Goal: Task Accomplishment & Management: Complete application form

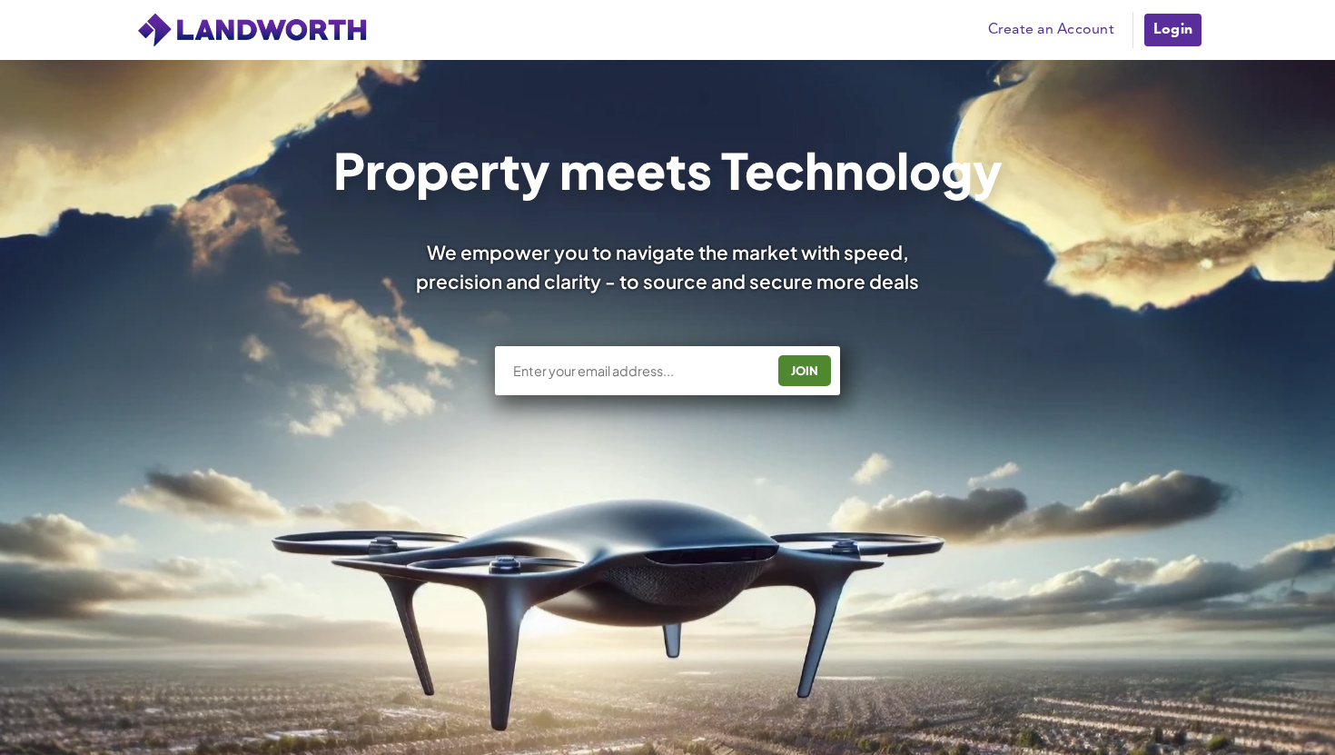
click at [1101, 29] on link "Create an Account" at bounding box center [1051, 29] width 144 height 27
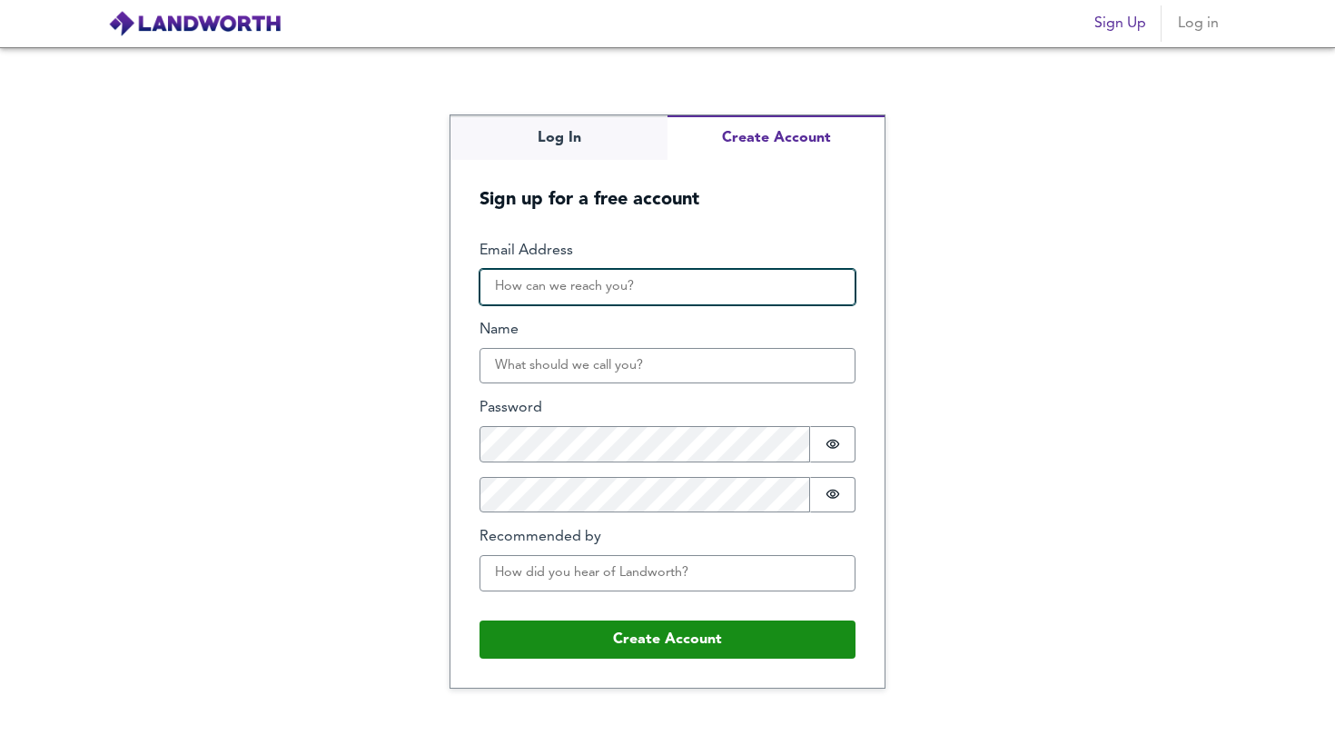
click at [597, 293] on input "Email Address" at bounding box center [667, 287] width 376 height 36
type input "info@dashhproperties.com"
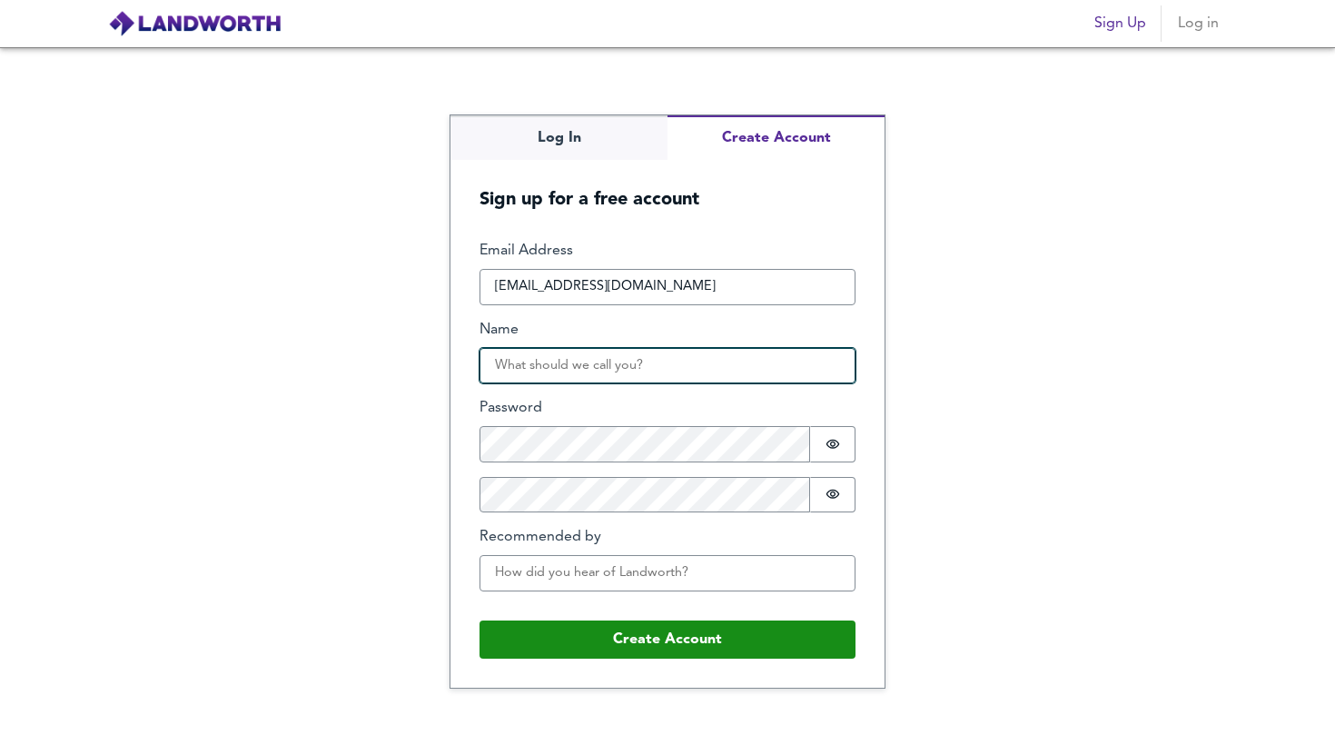
click at [607, 353] on input "Name" at bounding box center [667, 366] width 376 height 36
type input "dashh"
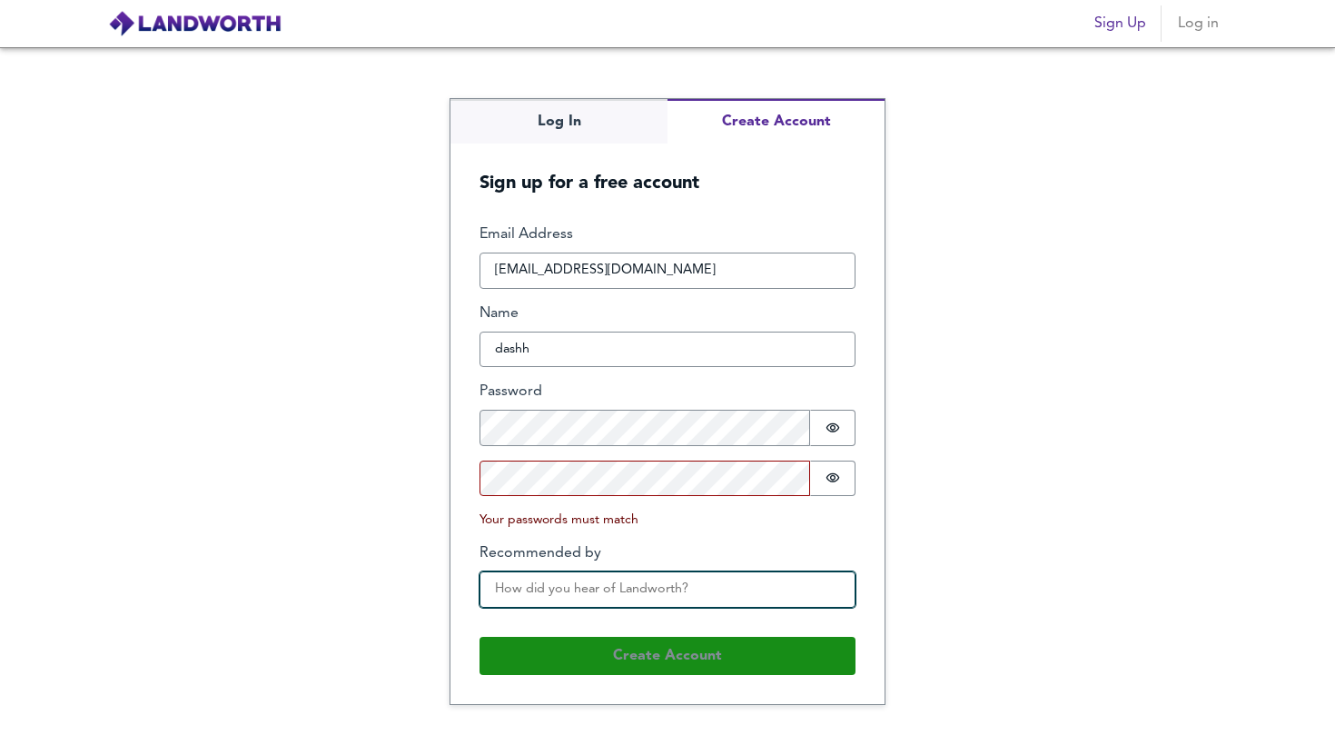
click at [569, 578] on input "Recommended by" at bounding box center [667, 589] width 376 height 36
type input "friend"
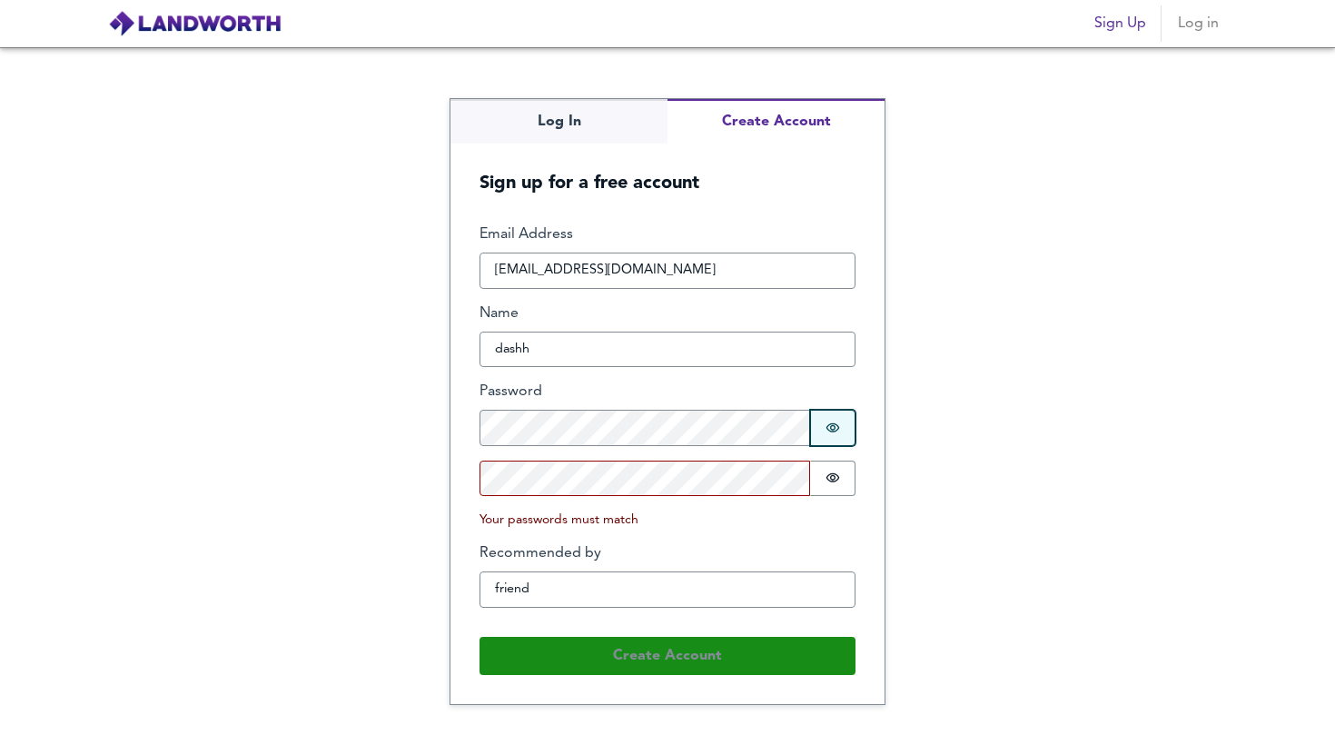
click at [837, 419] on button "Password is hidden" at bounding box center [832, 428] width 45 height 36
click at [822, 460] on button "Password is hidden" at bounding box center [832, 478] width 45 height 36
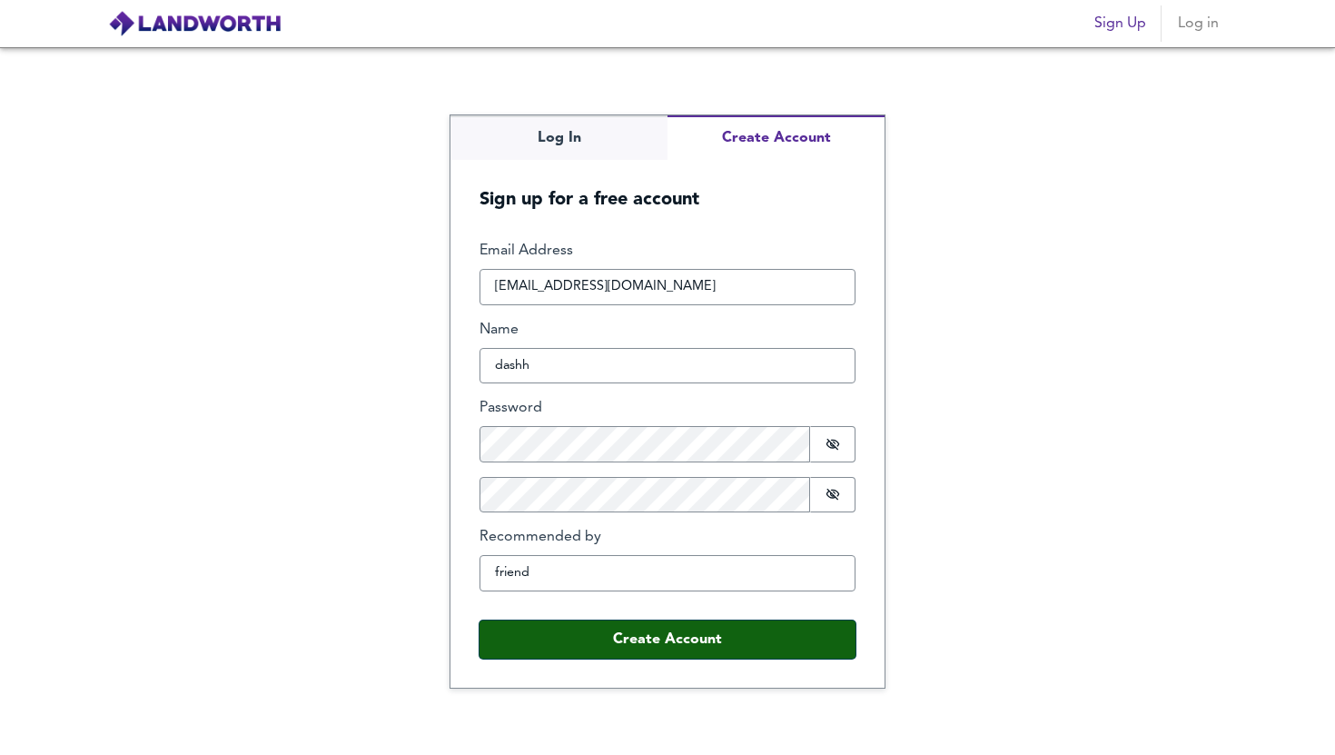
click at [652, 641] on button "Create Account" at bounding box center [667, 639] width 376 height 38
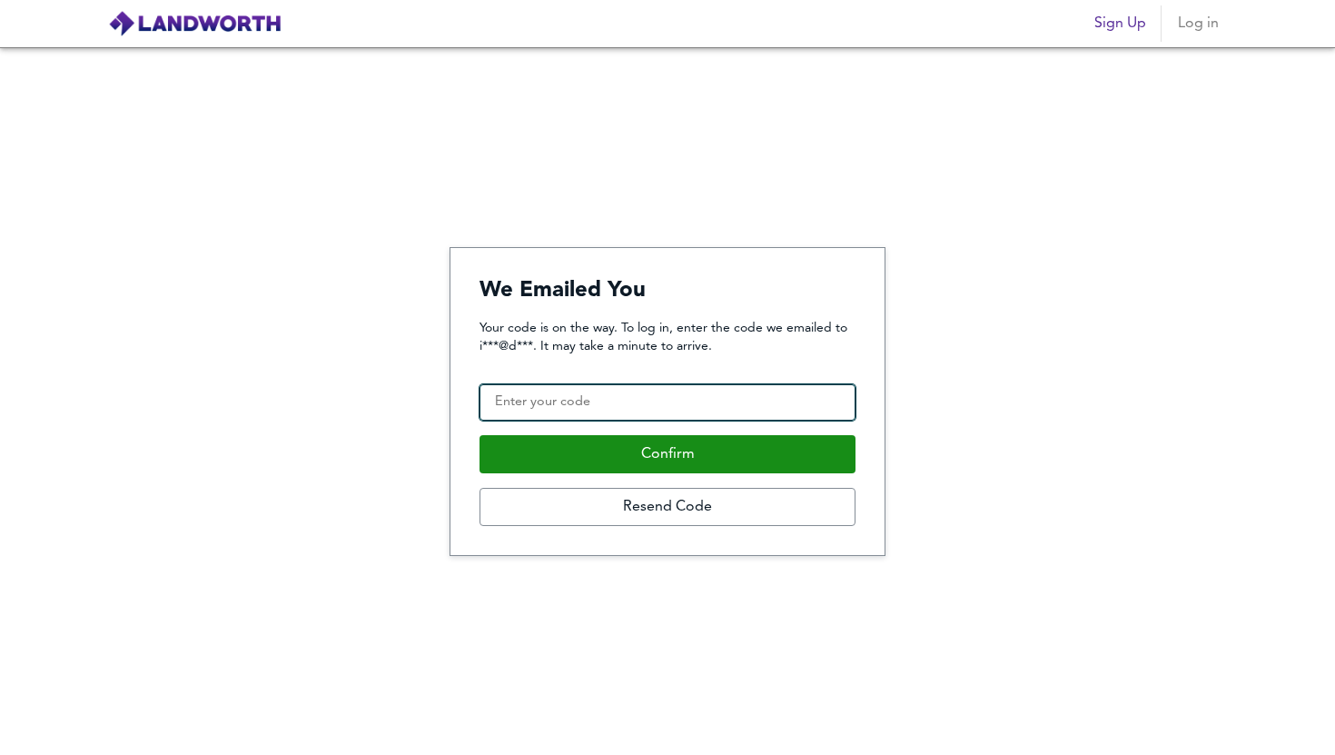
click at [701, 398] on input "Confirmation Code" at bounding box center [667, 402] width 376 height 36
type input "664455"
click at [479, 435] on button "Confirm" at bounding box center [667, 454] width 376 height 38
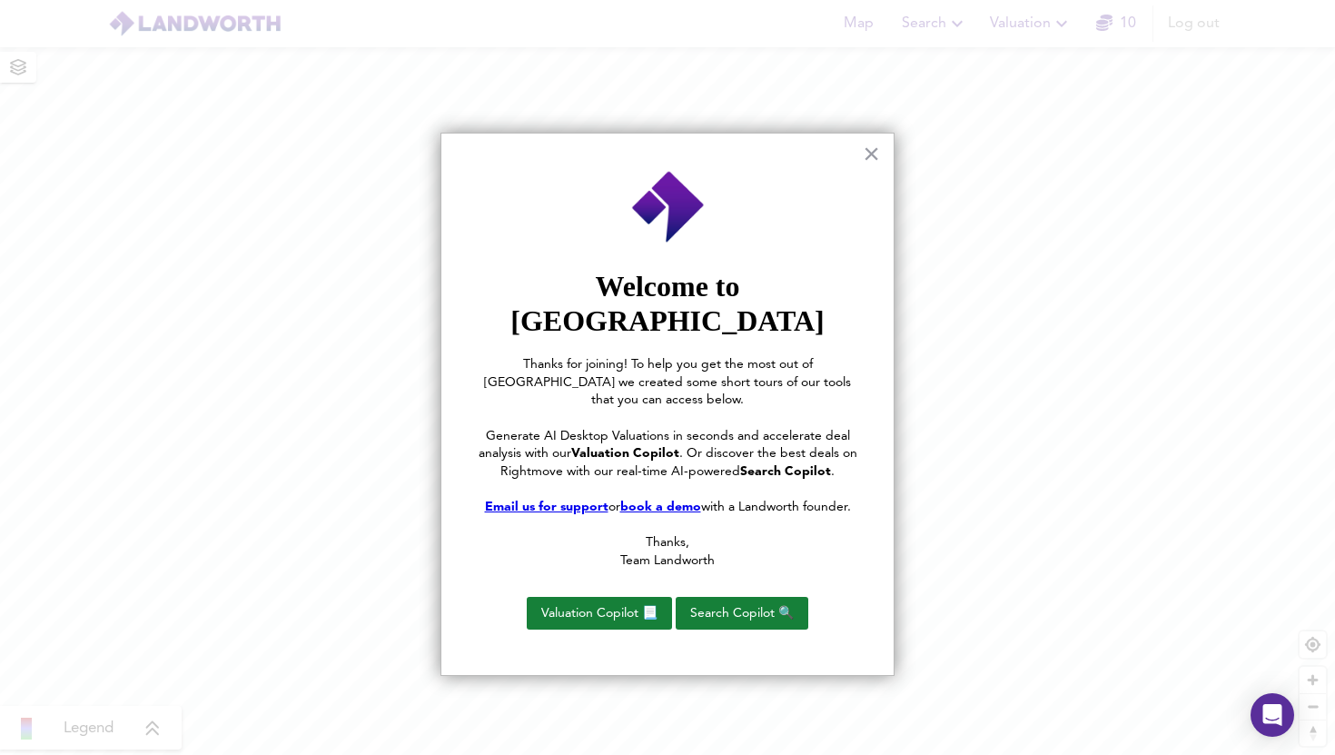
click at [855, 161] on div "× Welcome to Landworth Thanks for joining! To help you get the most out of Land…" at bounding box center [667, 405] width 454 height 544
click at [864, 157] on button "×" at bounding box center [871, 153] width 17 height 29
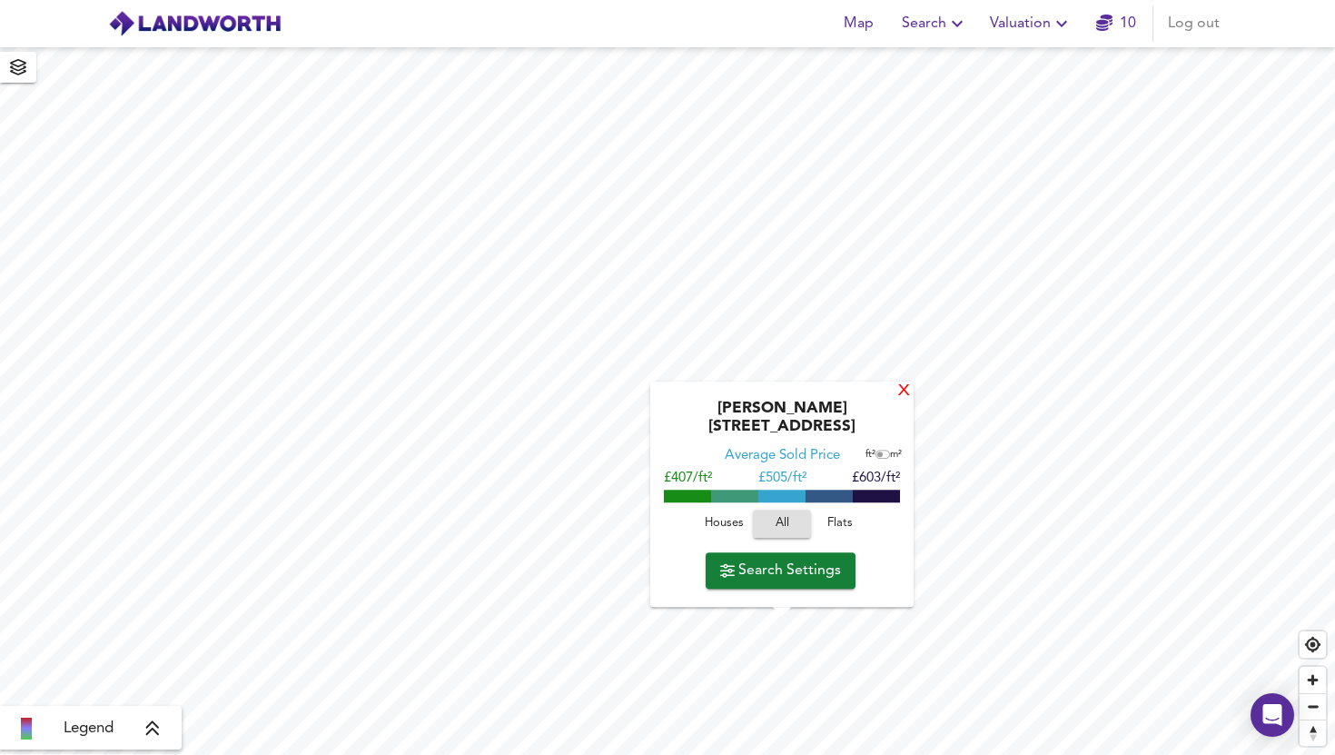
click at [896, 400] on div "X" at bounding box center [903, 391] width 15 height 17
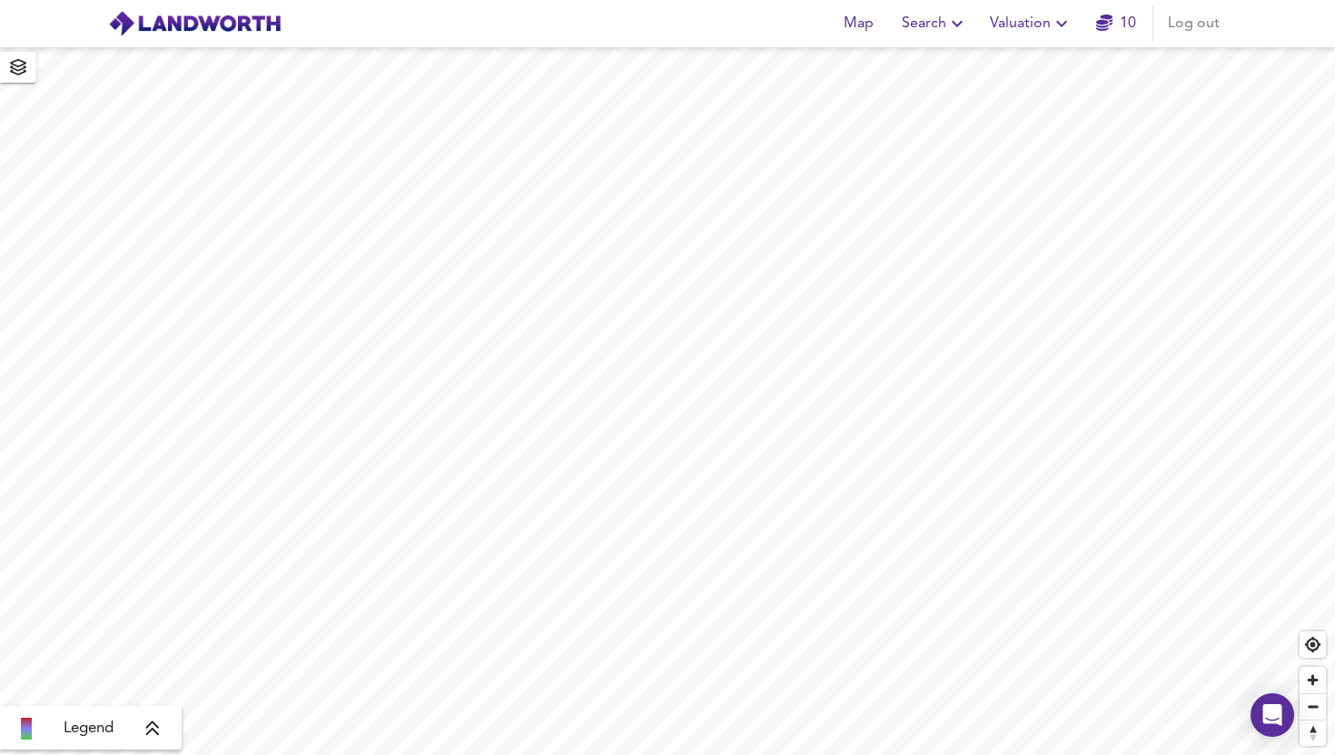
click at [653, 0] on html "Map Search Valuation 10 Log out Legend X Map Settings Basemap OpenStreetMap osm…" at bounding box center [667, 377] width 1335 height 755
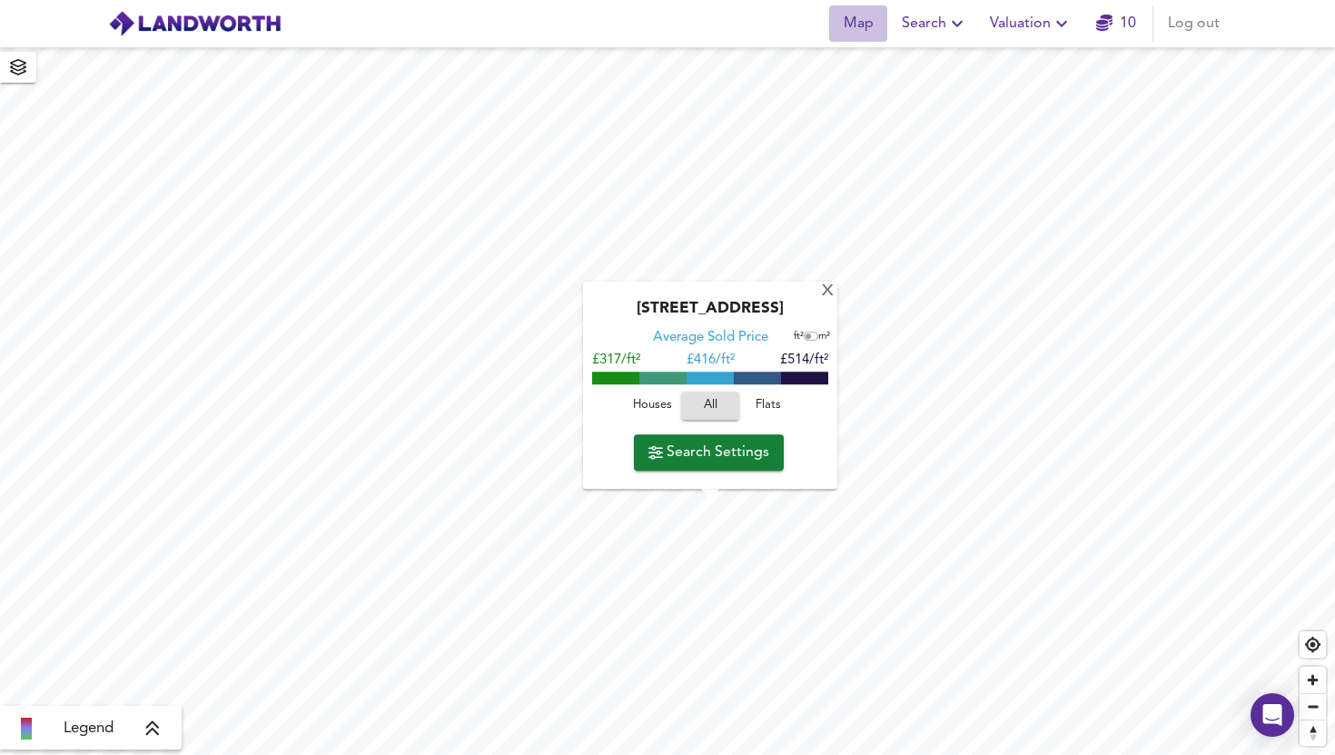
click at [877, 26] on span "Map" at bounding box center [858, 23] width 44 height 25
click at [943, 25] on span "Search" at bounding box center [935, 23] width 66 height 25
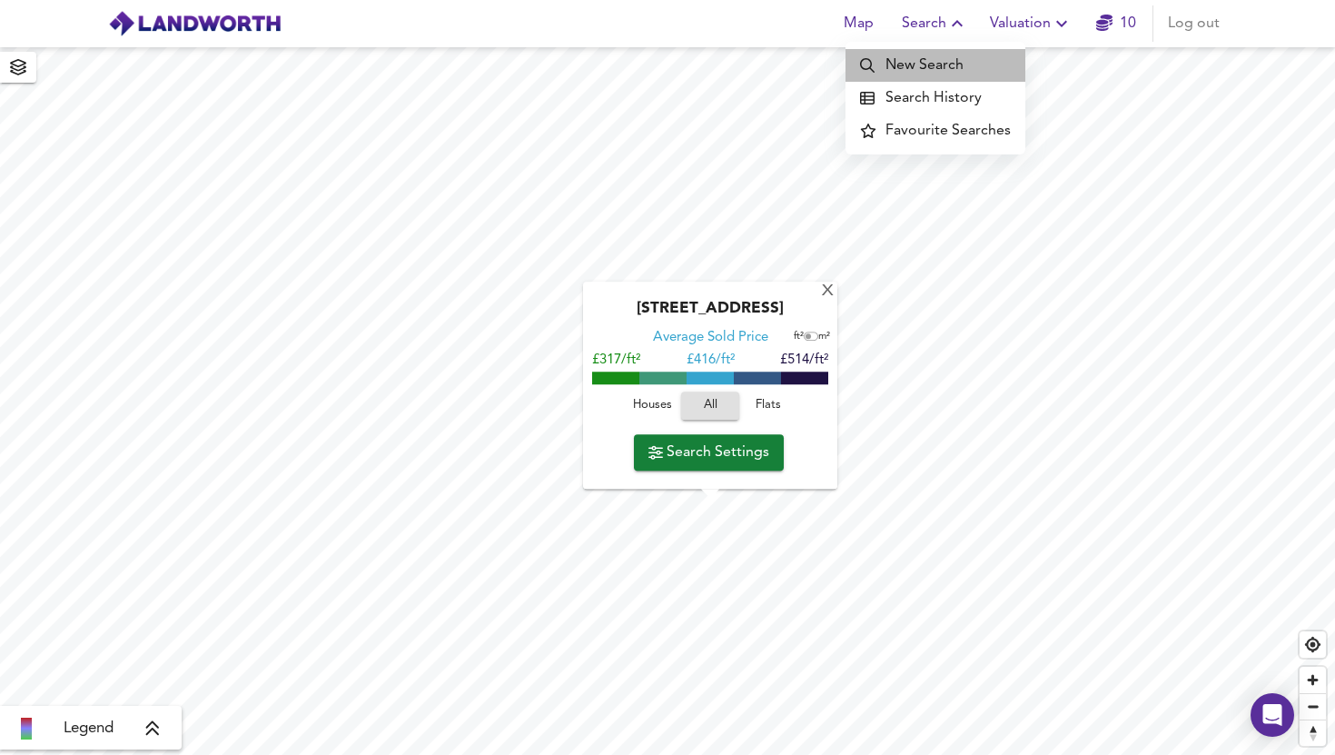
click at [938, 51] on li "New Search" at bounding box center [935, 65] width 180 height 33
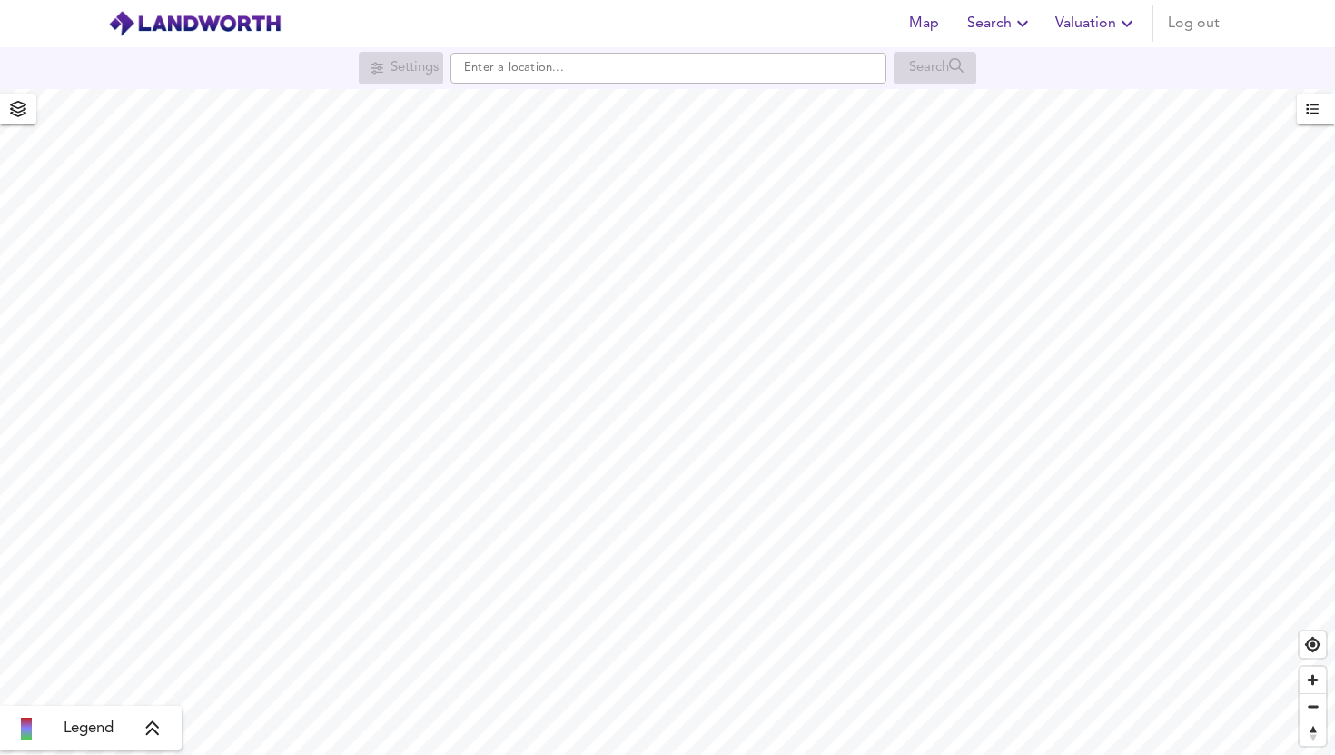
click at [749, 45] on body "Map Search Valuation Log out Settings Search Legend UK Average Price England & …" at bounding box center [667, 377] width 1335 height 755
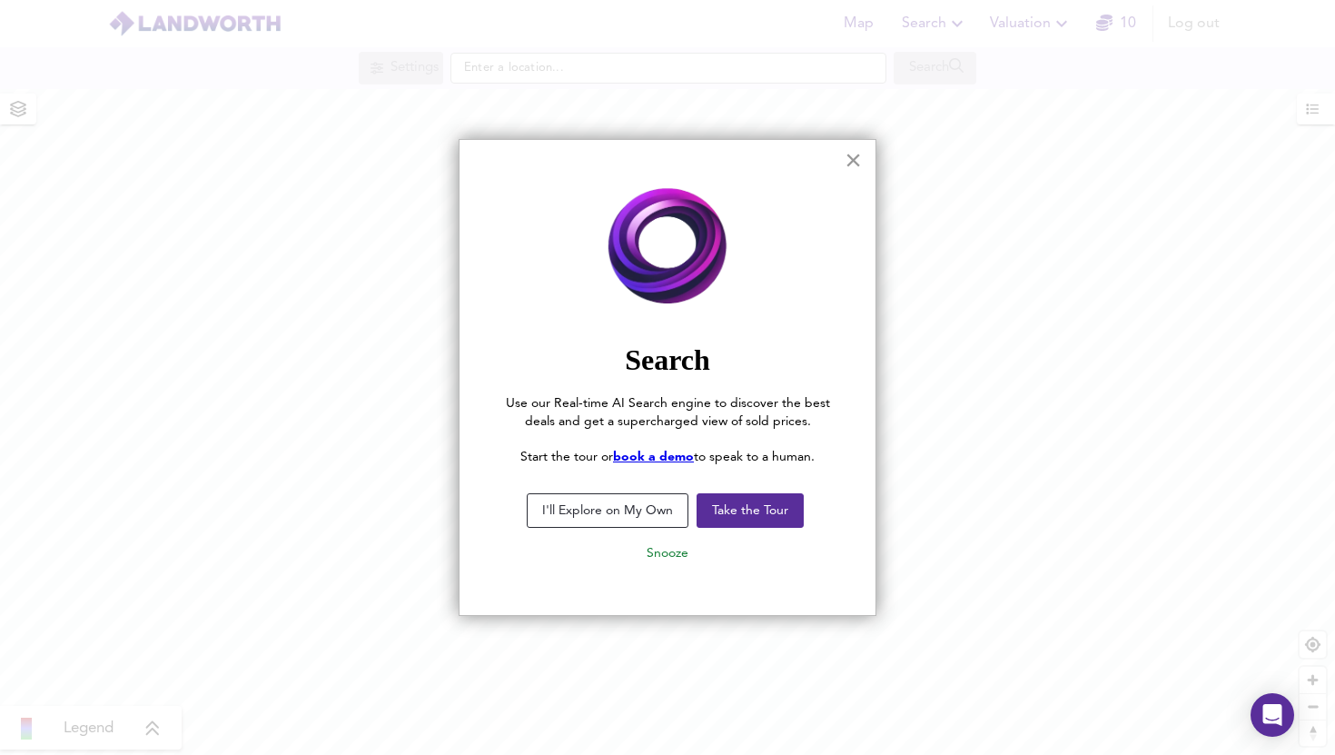
click at [860, 164] on button "×" at bounding box center [852, 159] width 17 height 29
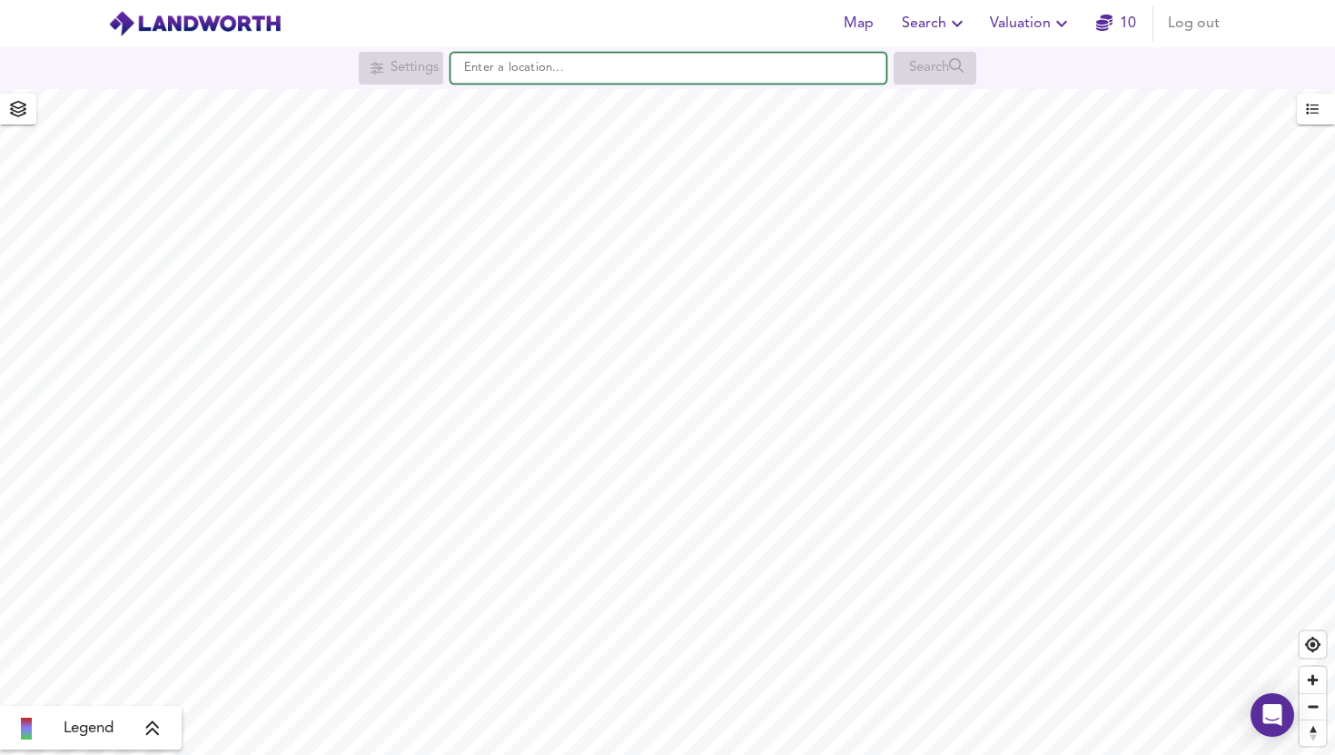
click at [779, 61] on input "text" at bounding box center [668, 68] width 436 height 31
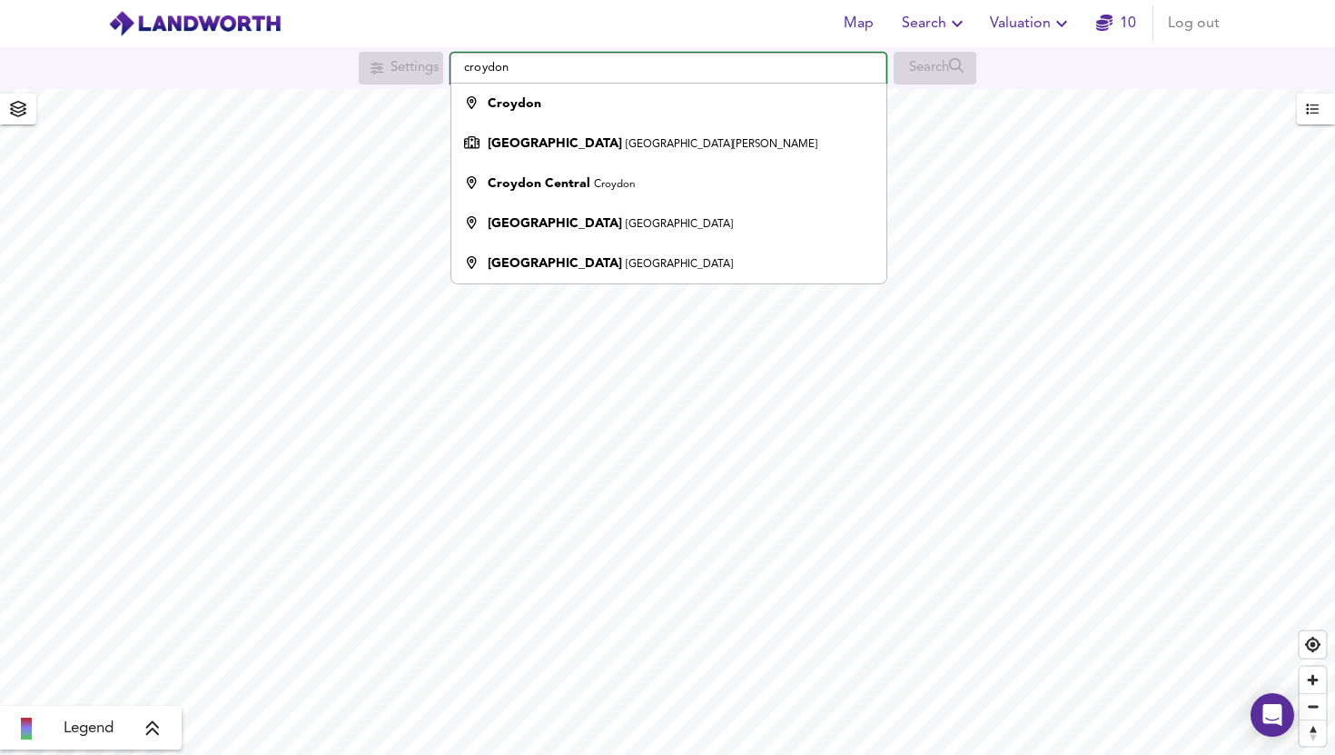
type input "Croydon"
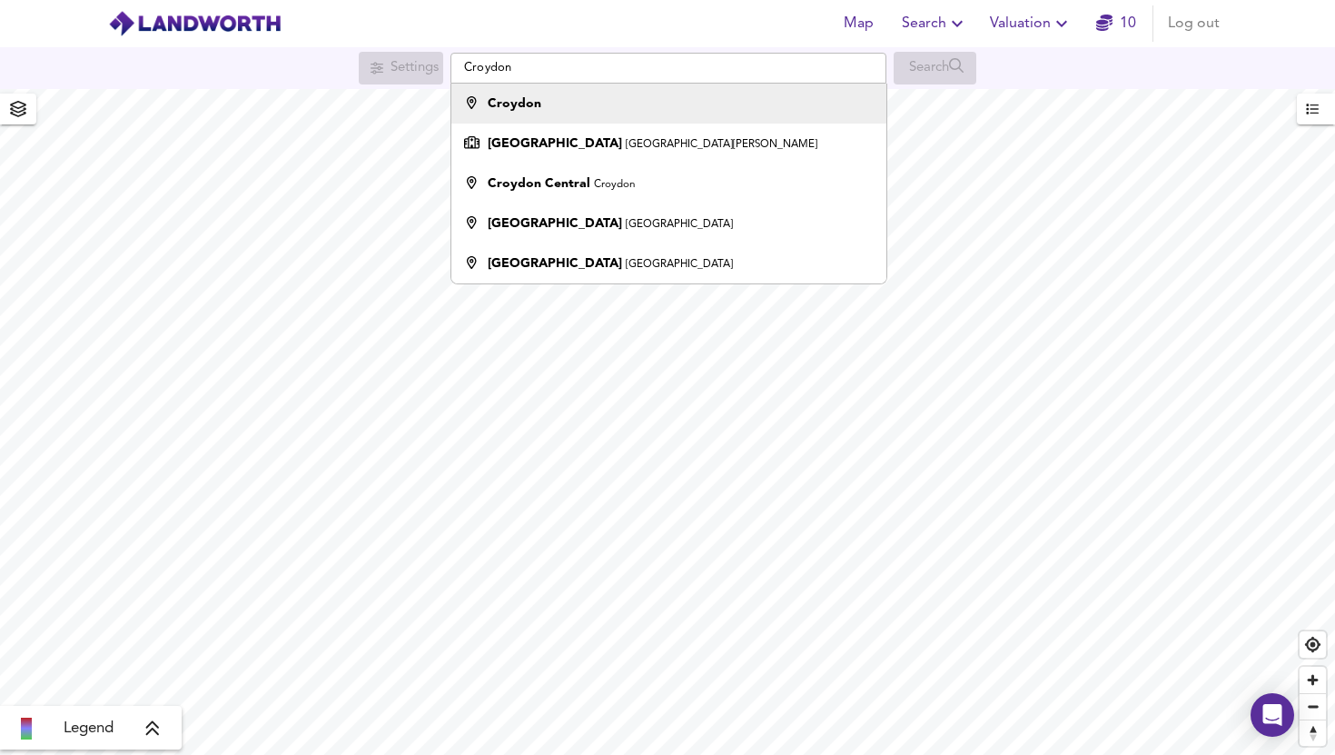
click at [624, 109] on div "Croydon" at bounding box center [664, 103] width 417 height 18
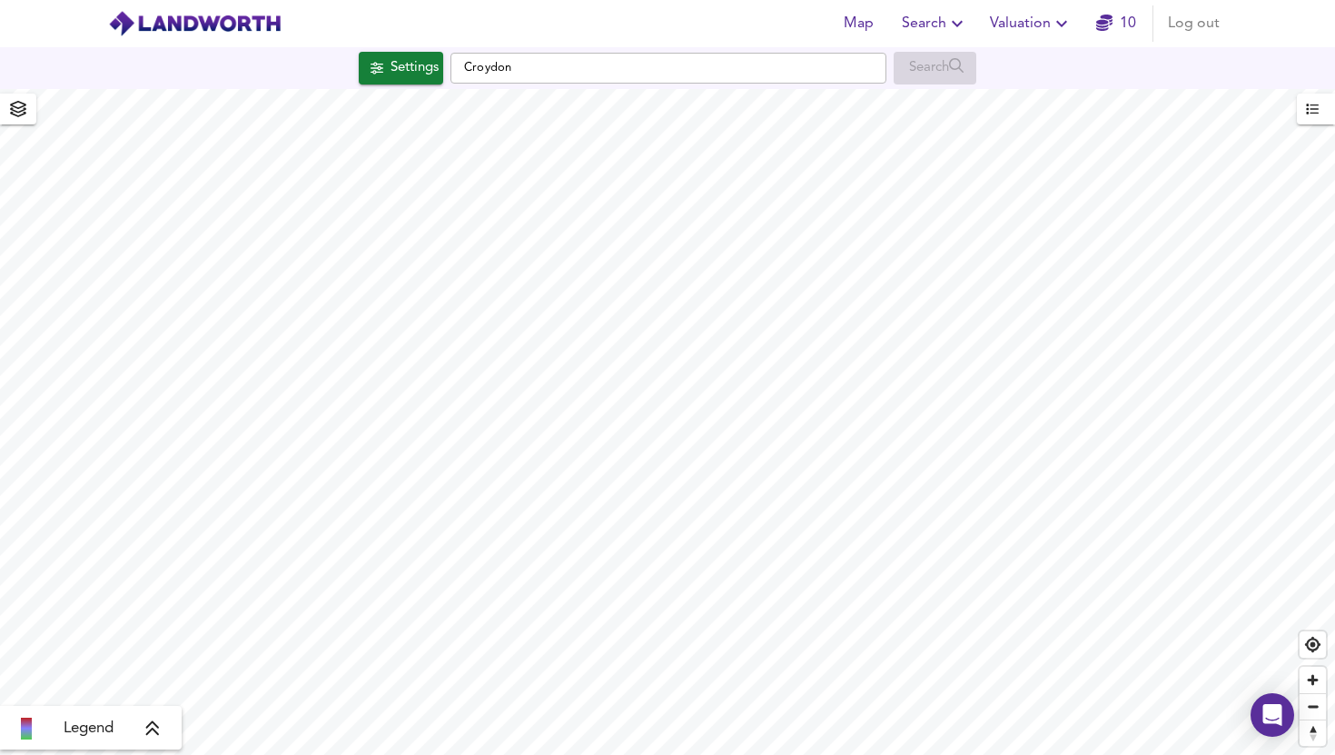
checkbox input "false"
checkbox input "true"
